Goal: Find specific page/section: Find specific page/section

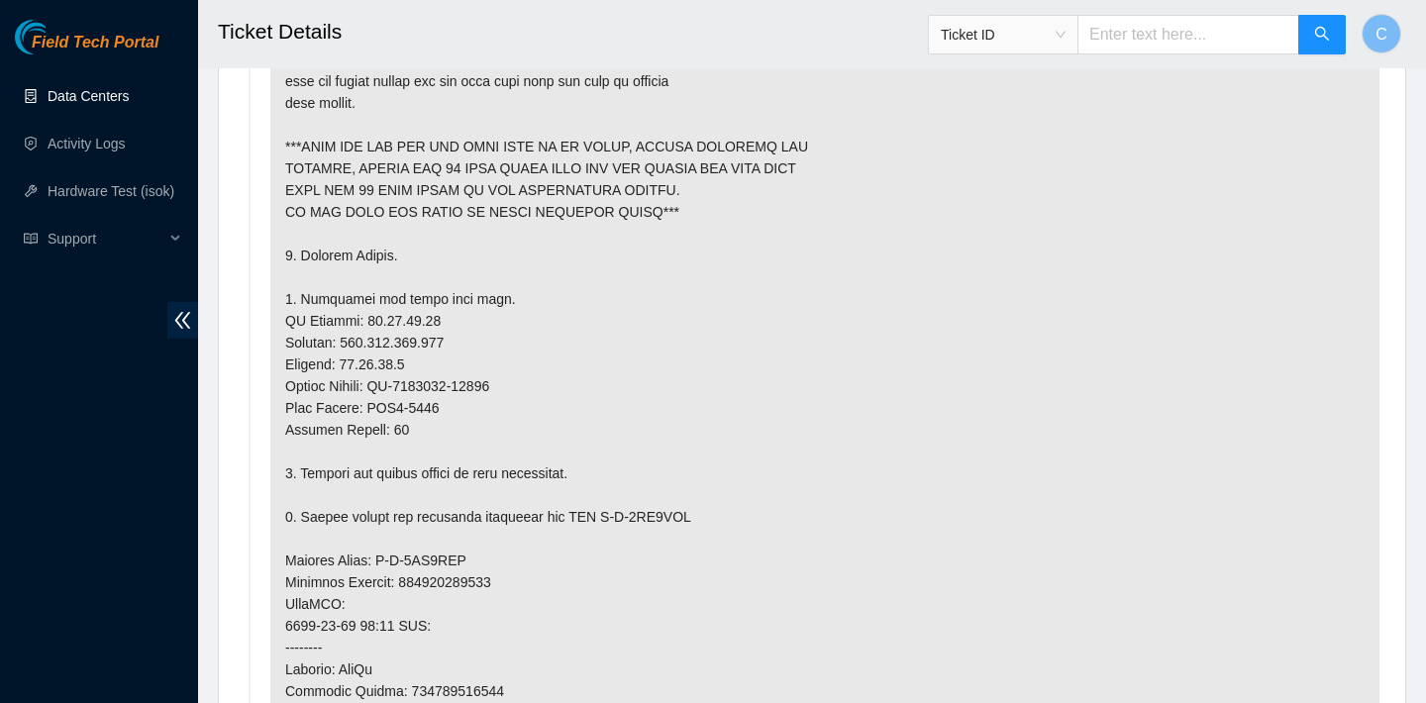
scroll to position [1236, 0]
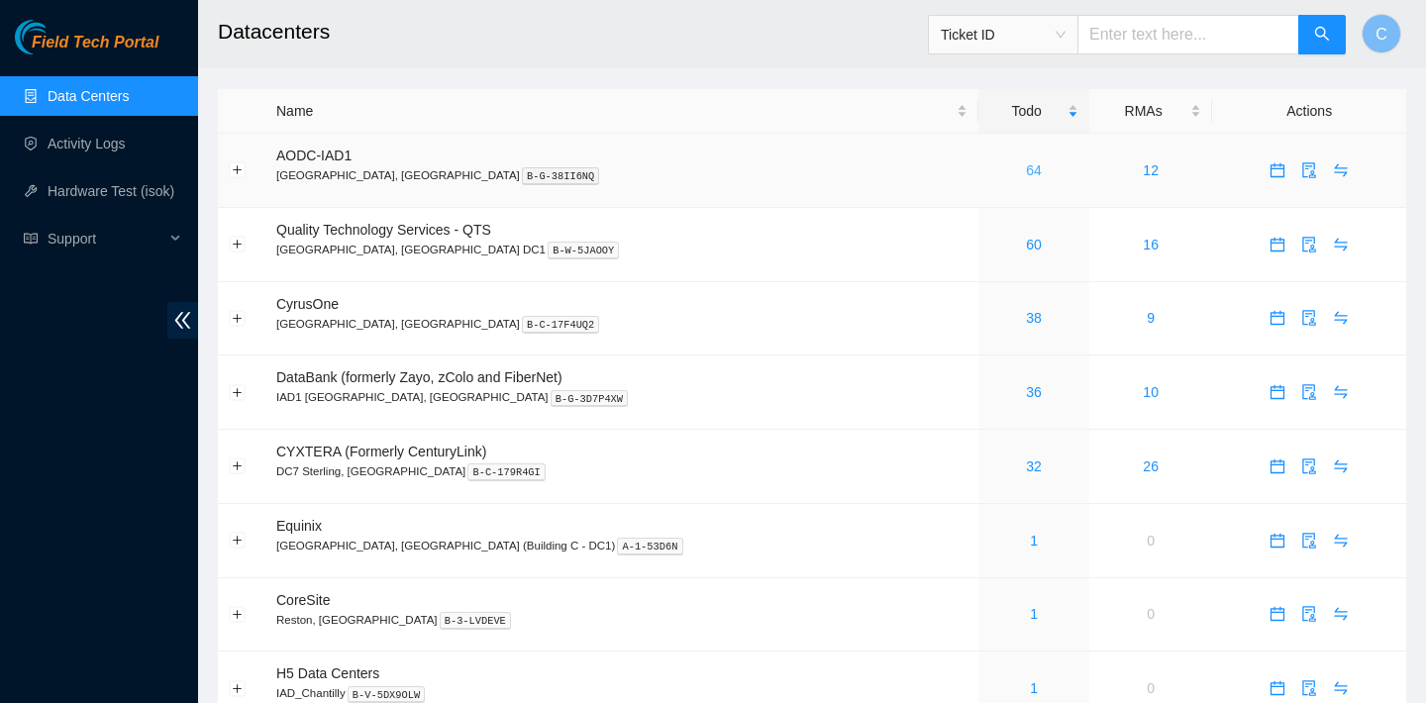
click at [1026, 171] on link "64" at bounding box center [1034, 170] width 16 height 16
